Goal: Information Seeking & Learning: Find specific page/section

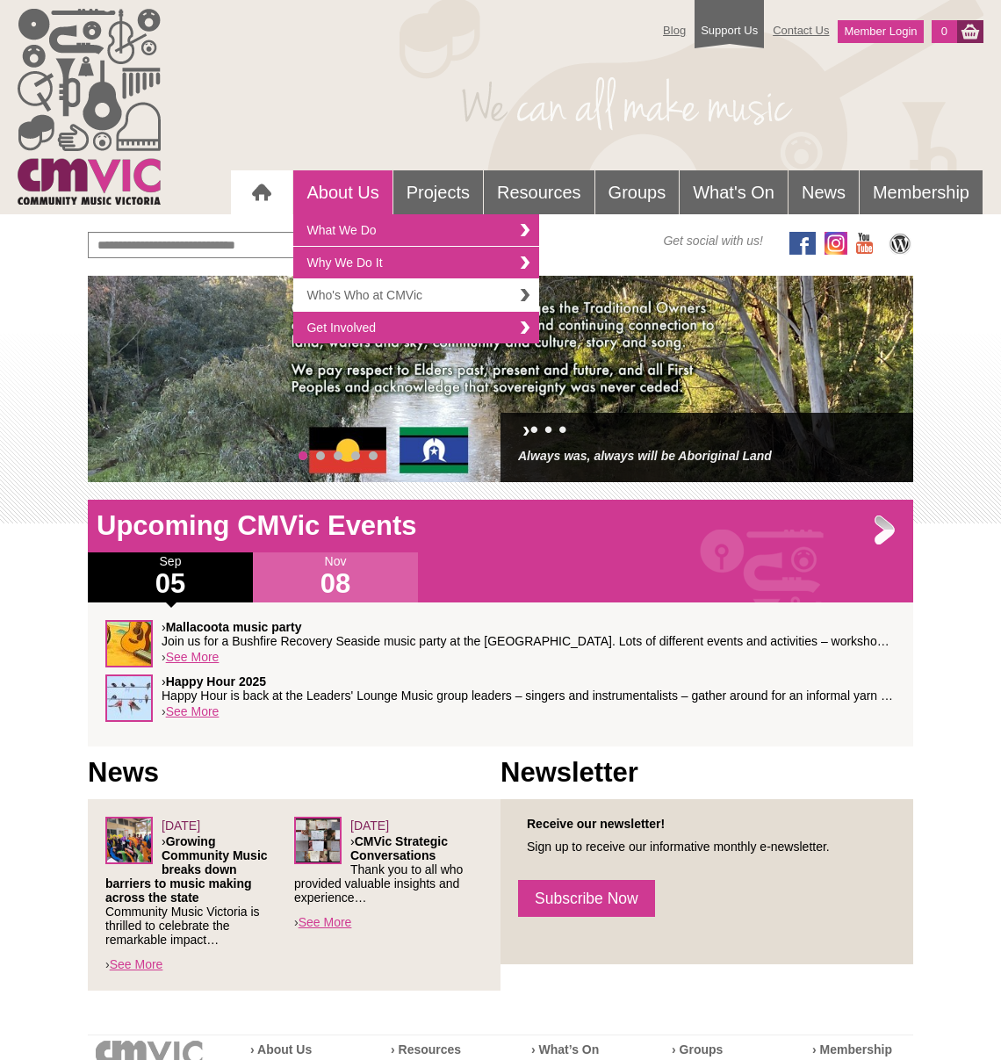
click at [358, 285] on link "Who's Who at CMVic" at bounding box center [416, 295] width 246 height 32
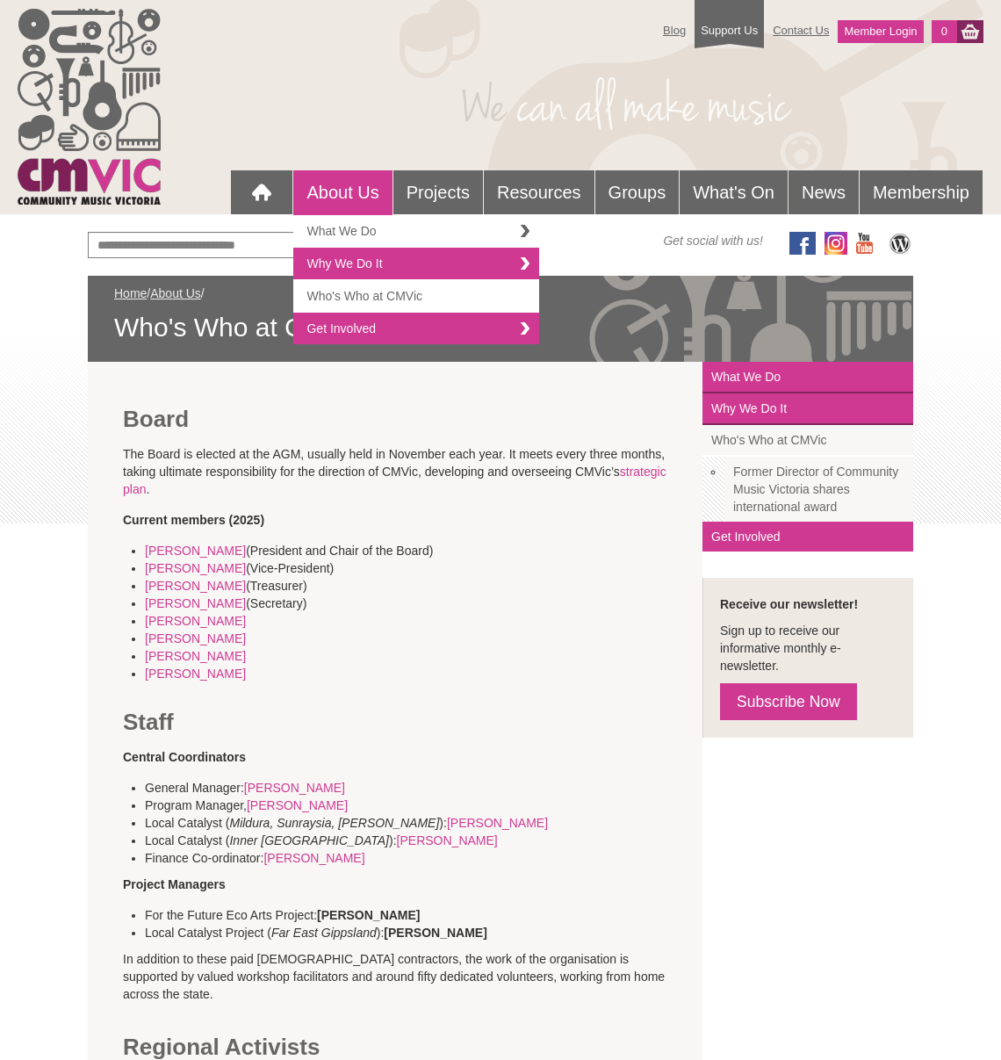
click at [379, 234] on link "What We Do" at bounding box center [416, 231] width 246 height 32
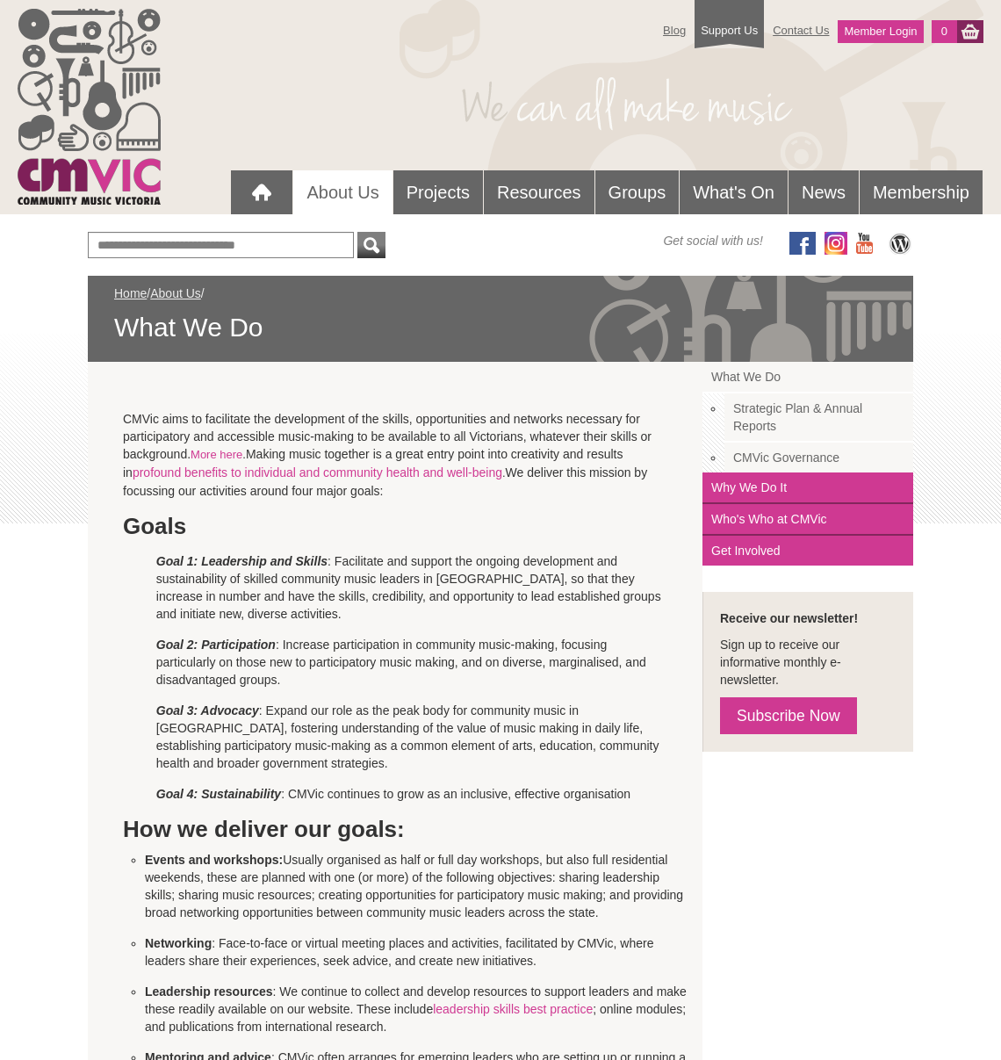
click at [746, 419] on link "Strategic Plan & Annual Reports" at bounding box center [819, 417] width 189 height 49
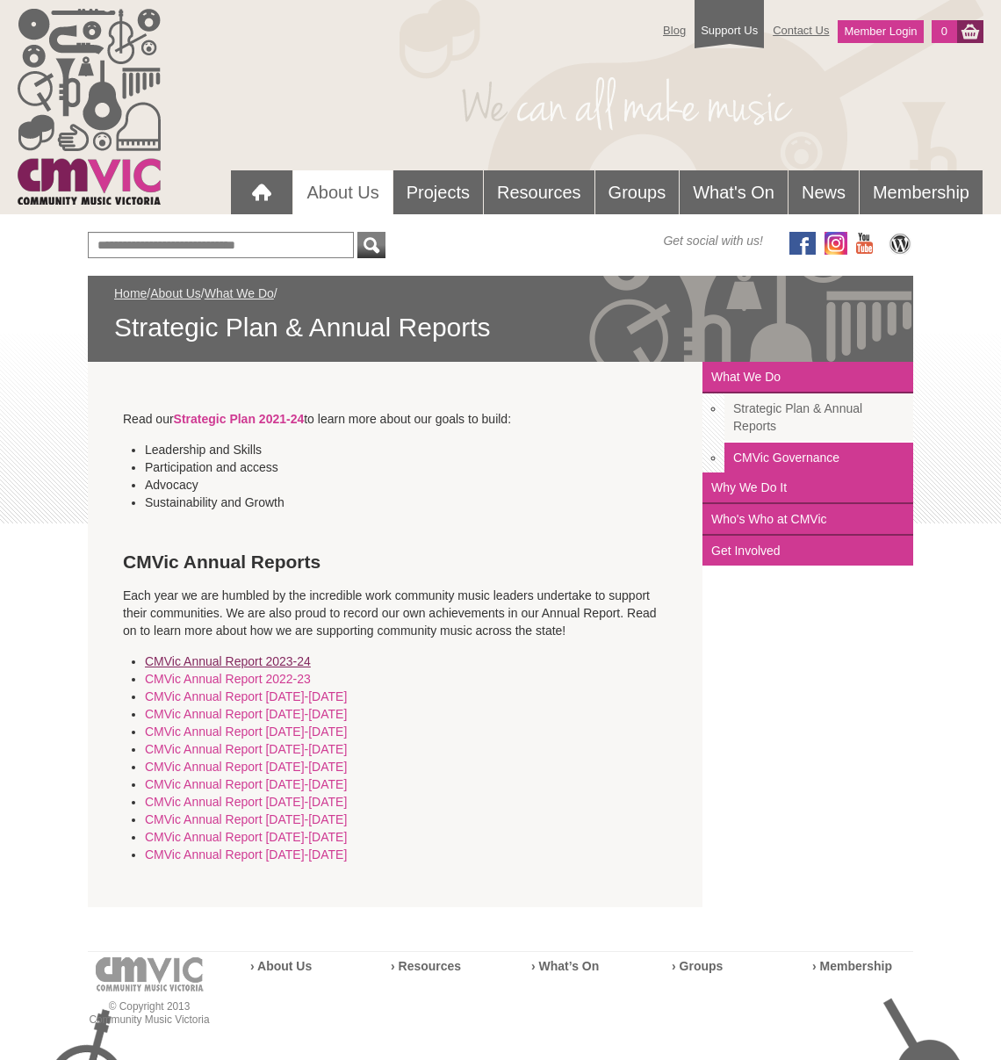
click at [283, 663] on link "CMVic Annual Report 2023-24" at bounding box center [228, 661] width 166 height 14
